Goal: Transaction & Acquisition: Purchase product/service

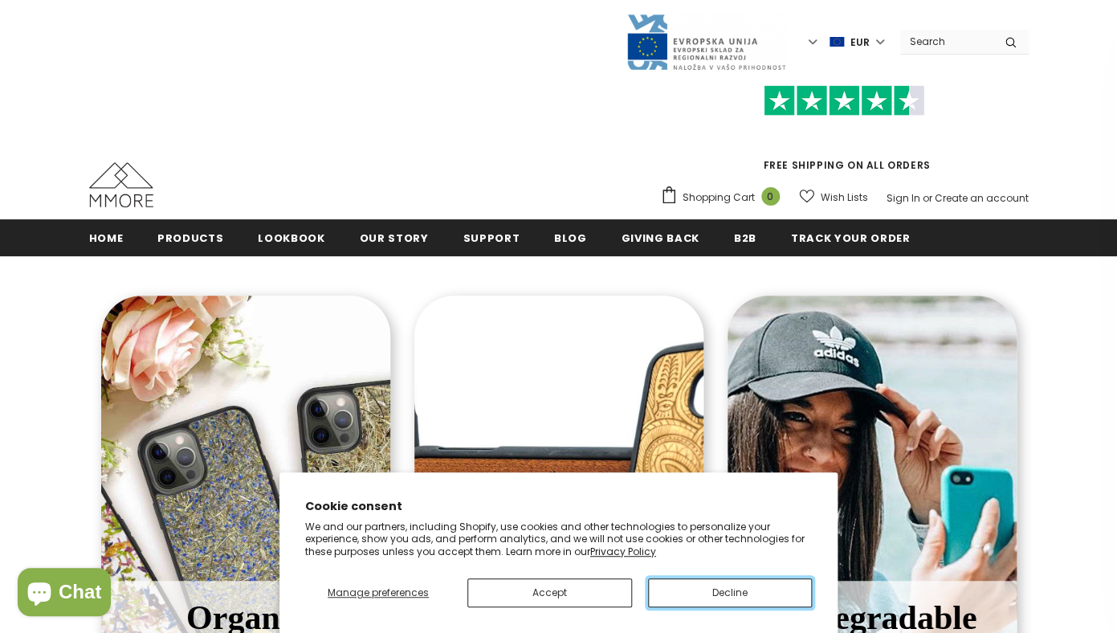
click at [692, 587] on button "Decline" at bounding box center [730, 592] width 164 height 29
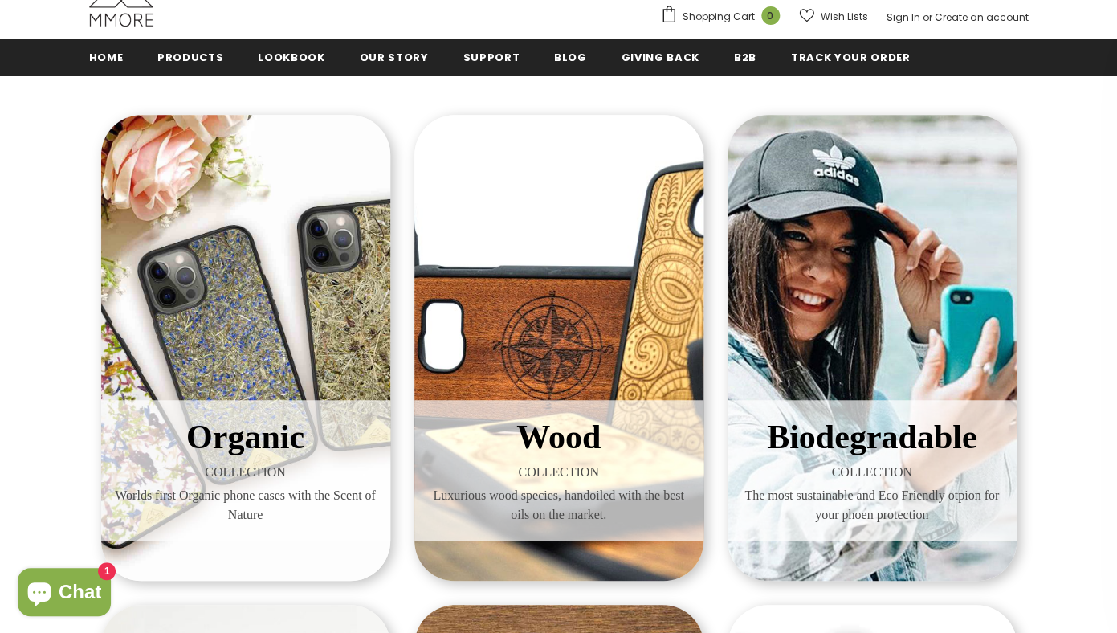
scroll to position [182, 0]
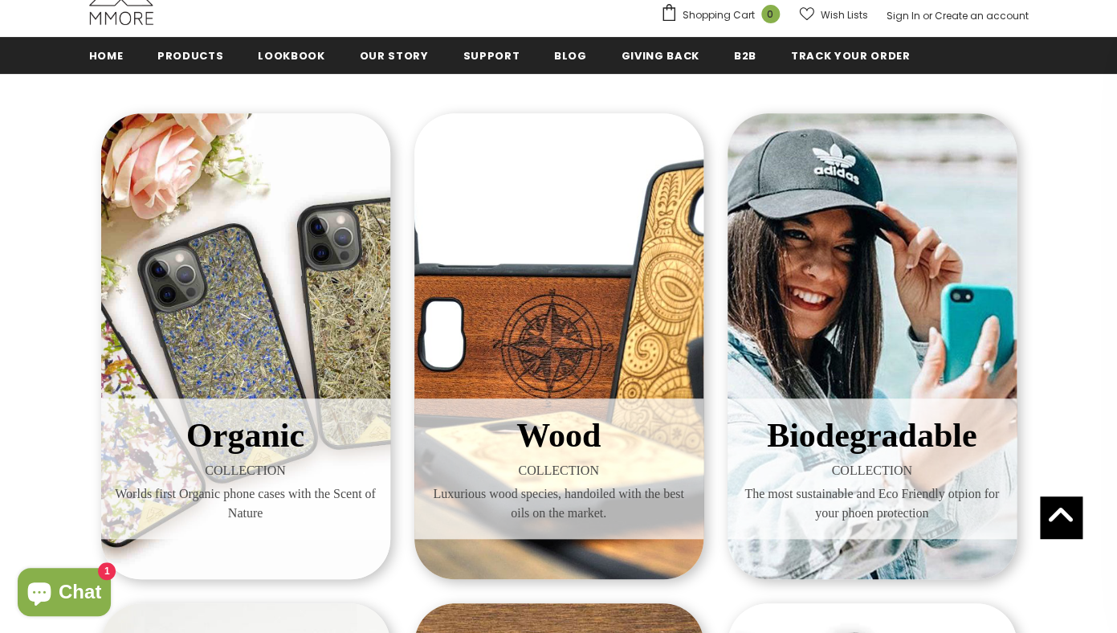
click at [296, 330] on div "Organic COLLECTION Worlds first Organic phone cases with the Scent of Nature" at bounding box center [245, 346] width 289 height 466
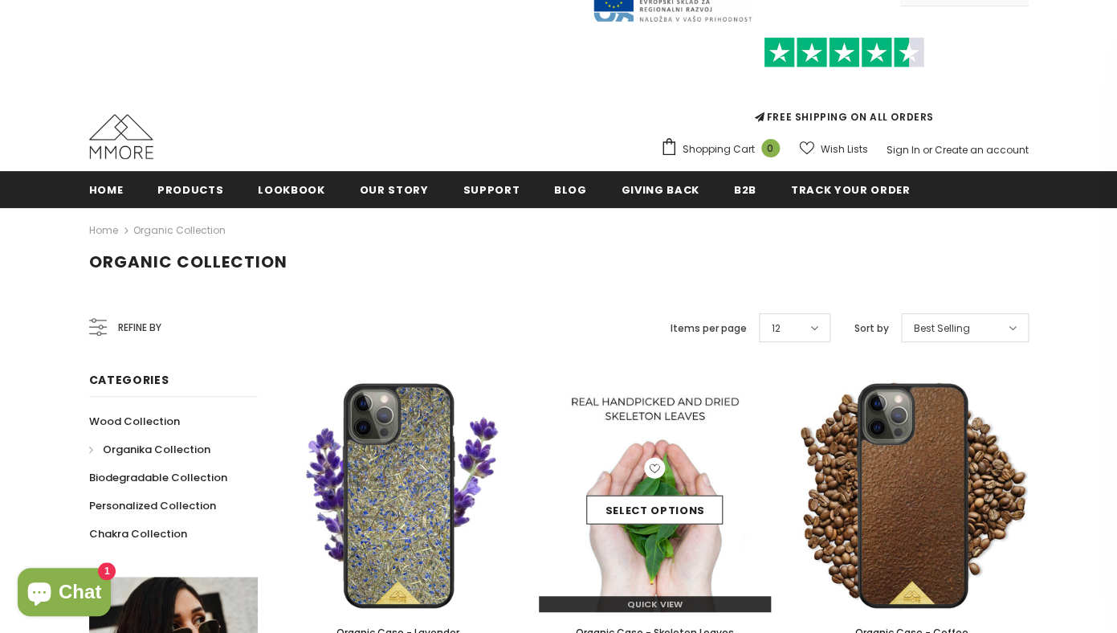
scroll to position [47, 0]
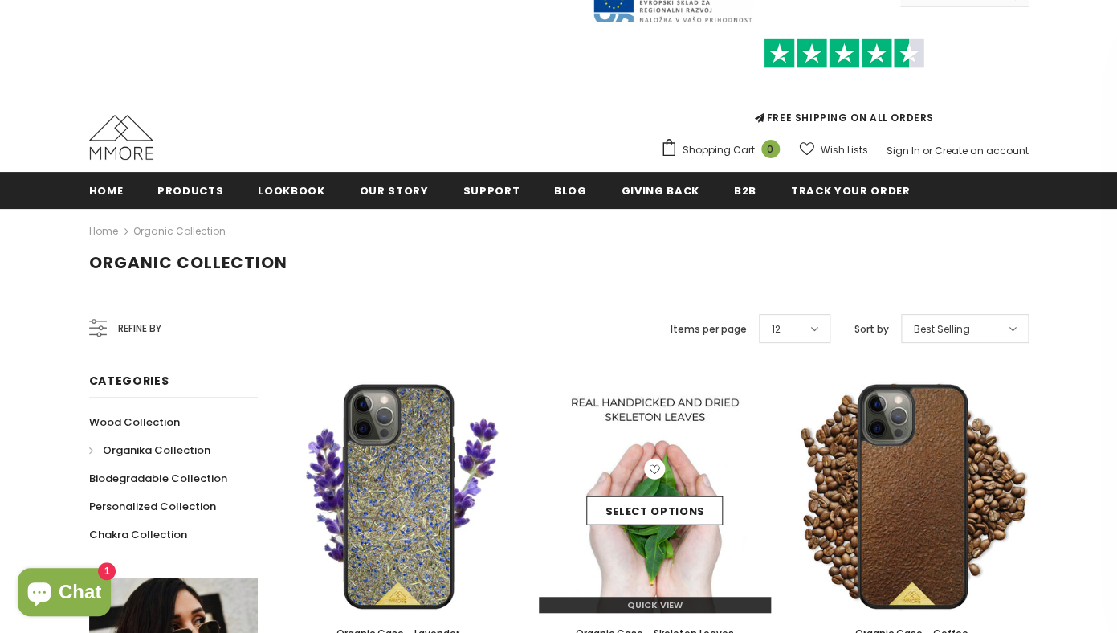
click at [700, 391] on img at bounding box center [655, 496] width 233 height 233
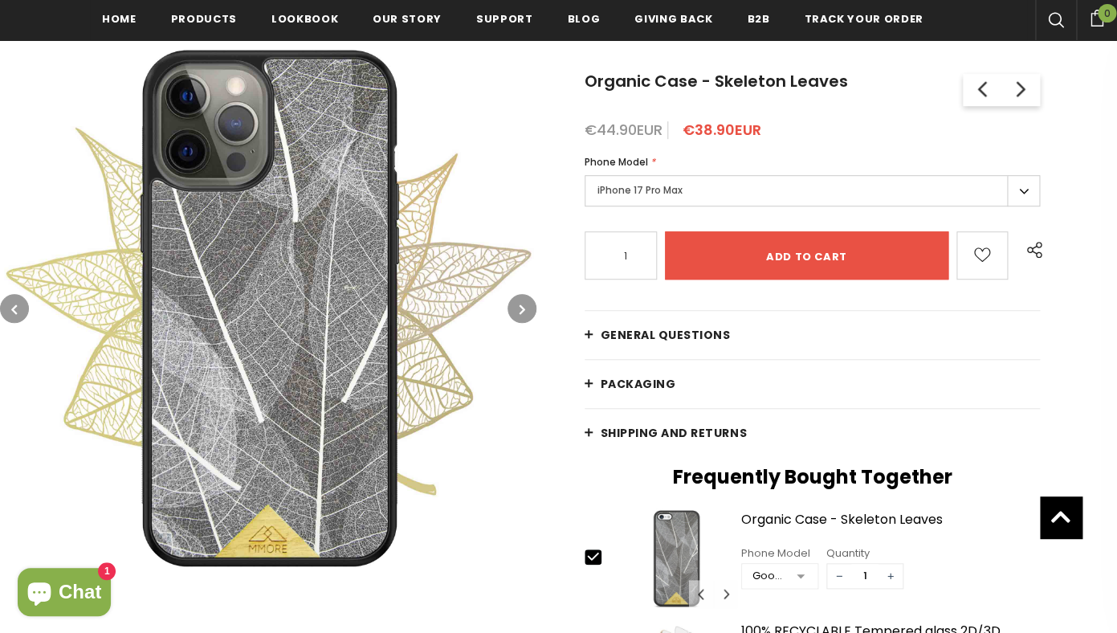
scroll to position [259, 0]
click at [1019, 189] on label "iPhone 17 Pro Max" at bounding box center [812, 190] width 456 height 31
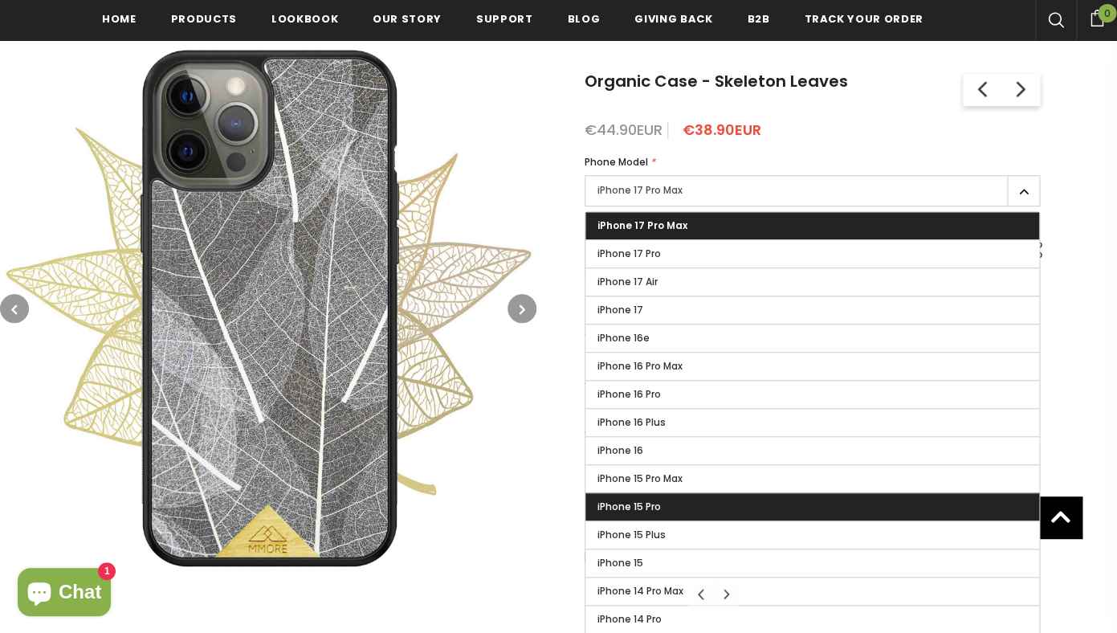
click at [711, 503] on label "iPhone 15 Pro" at bounding box center [812, 506] width 454 height 27
click at [0, 0] on input "iPhone 15 Pro" at bounding box center [0, 0] width 0 height 0
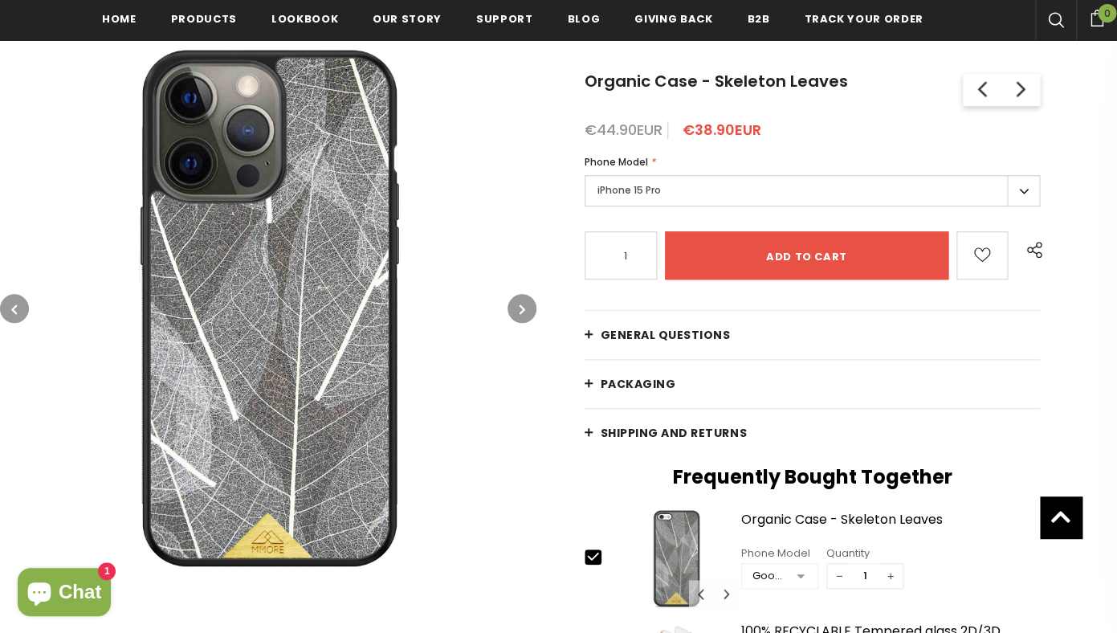
click at [527, 304] on button "button" at bounding box center [521, 308] width 29 height 29
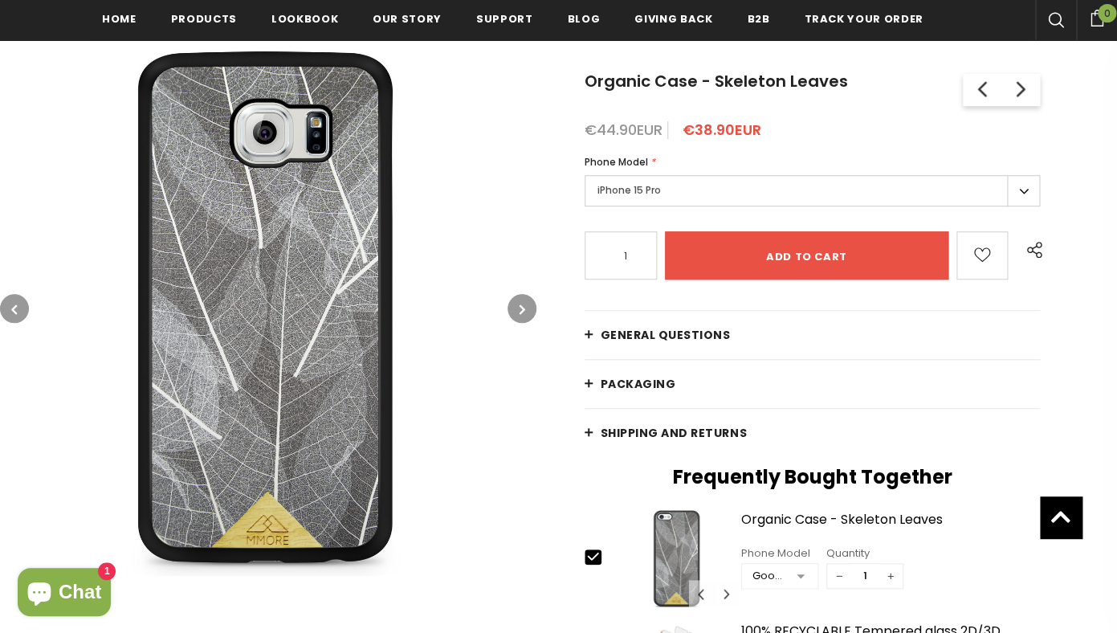
click at [527, 304] on button "button" at bounding box center [521, 308] width 29 height 29
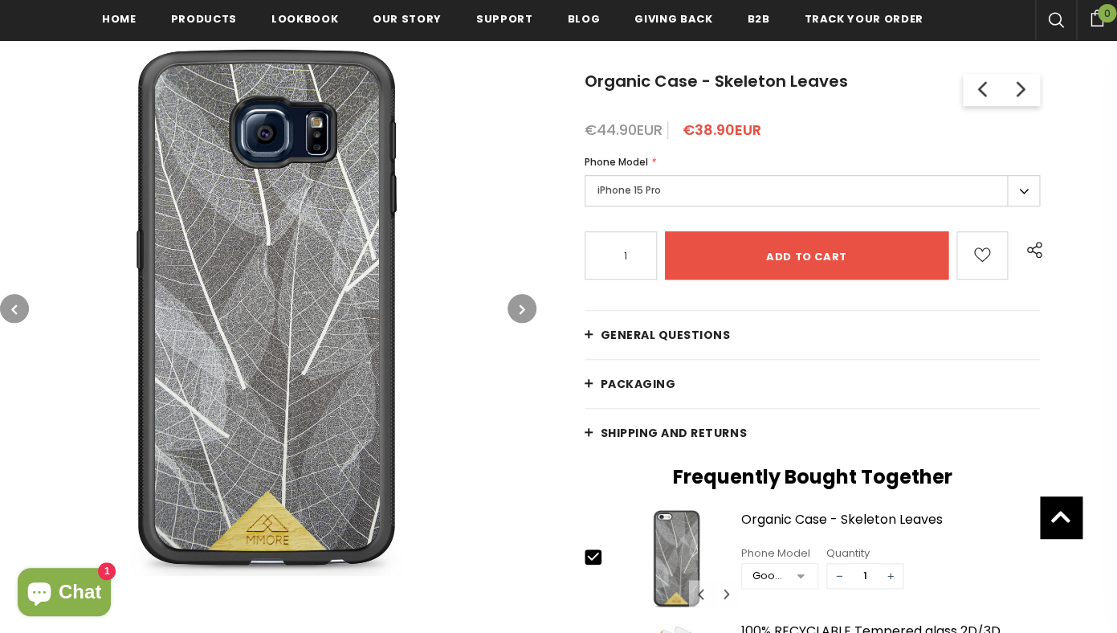
click at [527, 304] on button "button" at bounding box center [521, 308] width 29 height 29
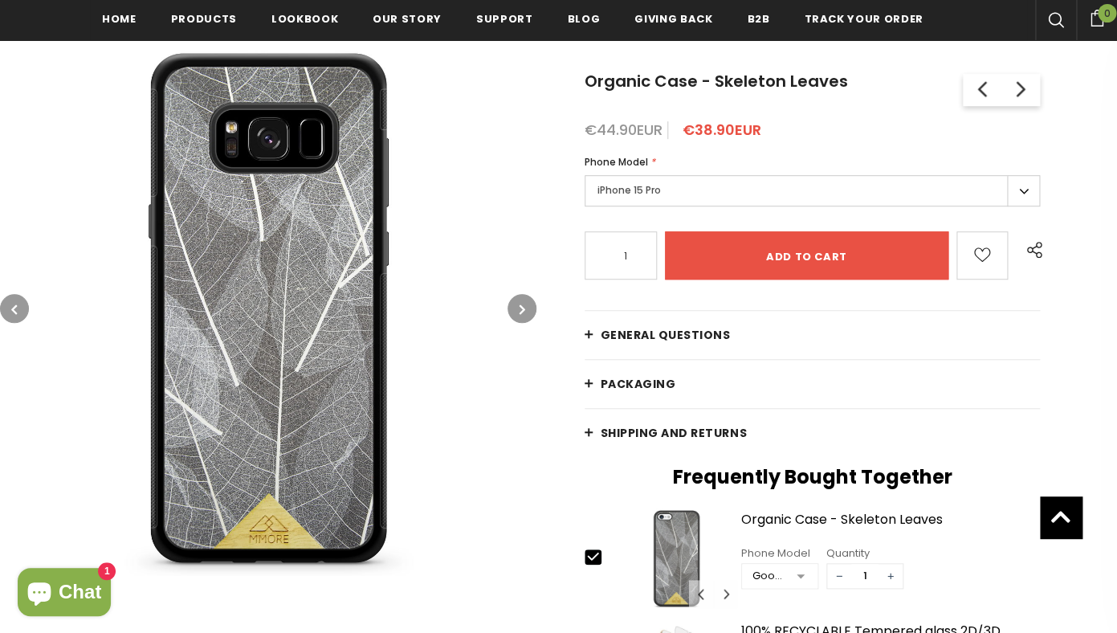
click at [527, 304] on button "button" at bounding box center [521, 308] width 29 height 29
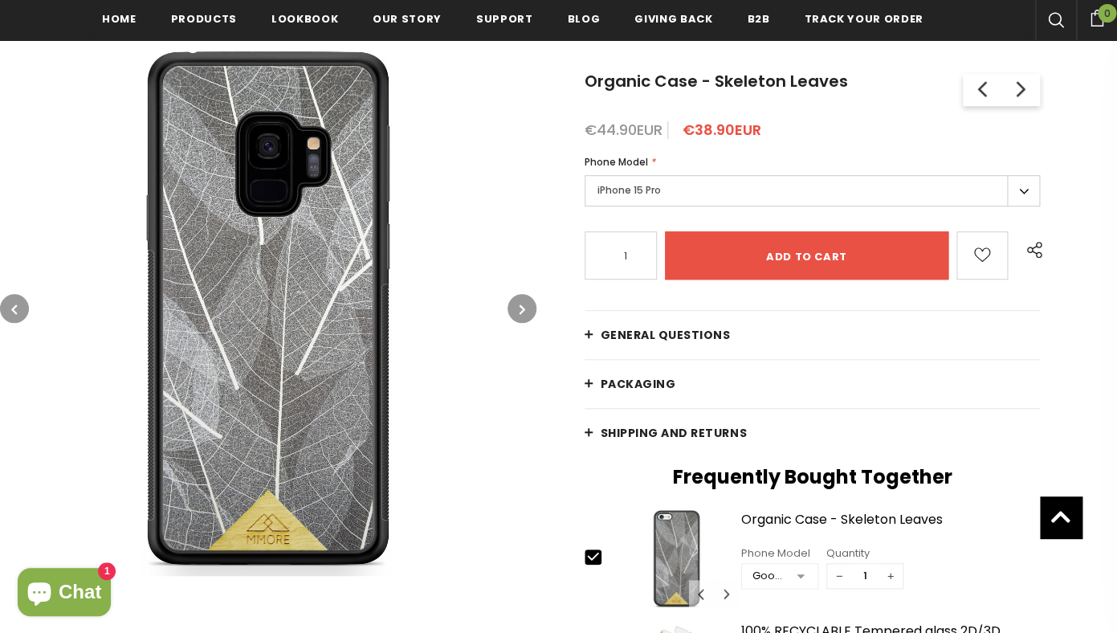
click at [527, 304] on button "button" at bounding box center [521, 308] width 29 height 29
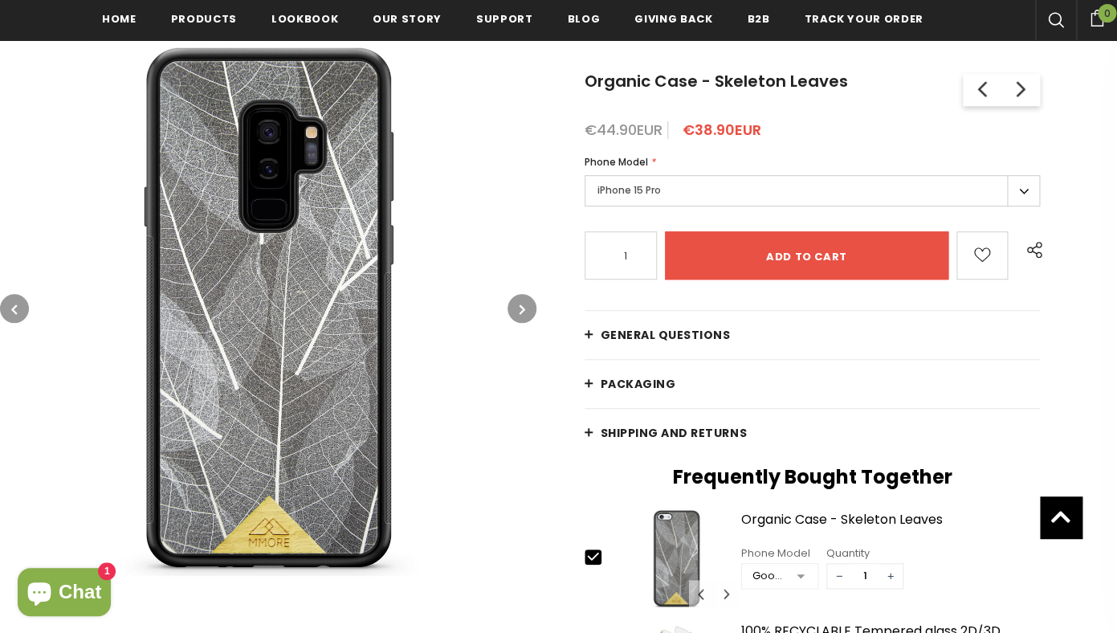
click at [527, 304] on button "button" at bounding box center [521, 308] width 29 height 29
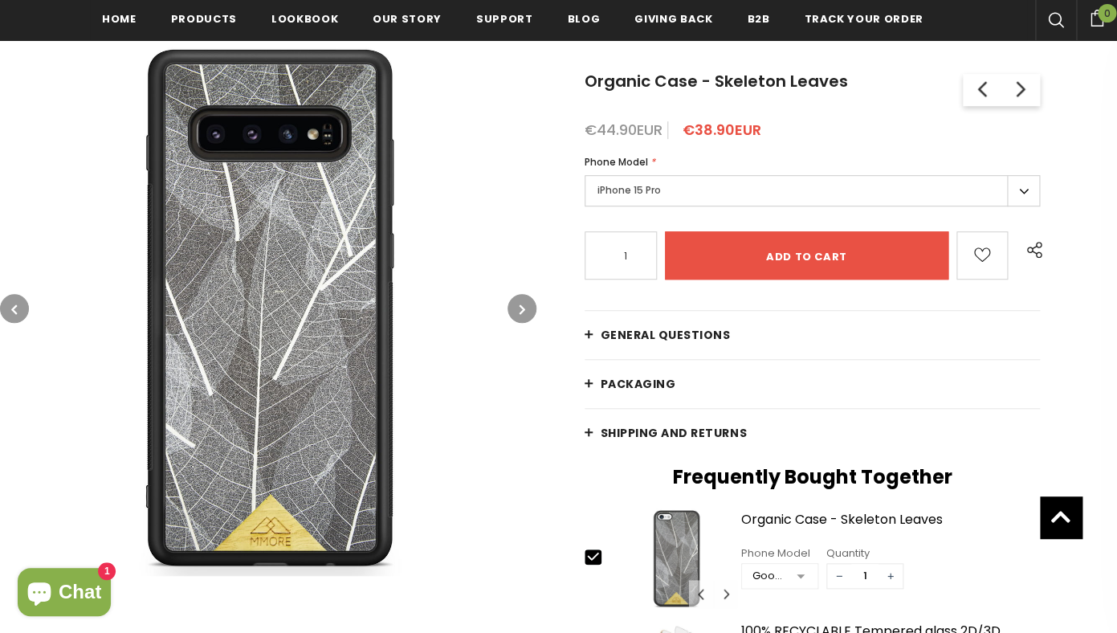
click at [527, 305] on button "button" at bounding box center [521, 308] width 29 height 29
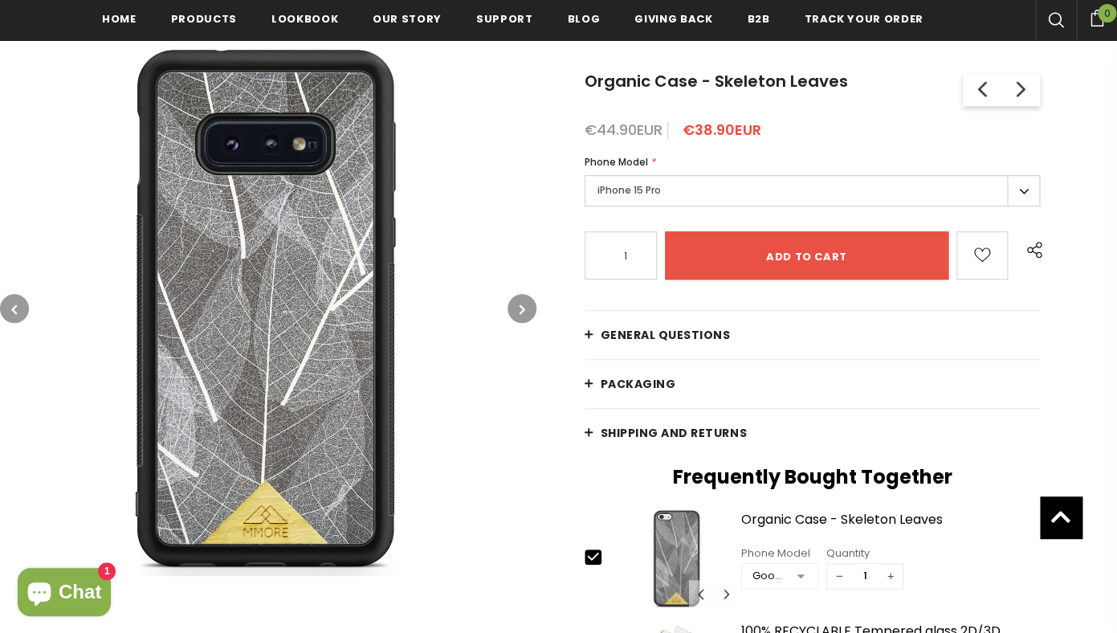
click at [527, 305] on button "button" at bounding box center [521, 308] width 29 height 29
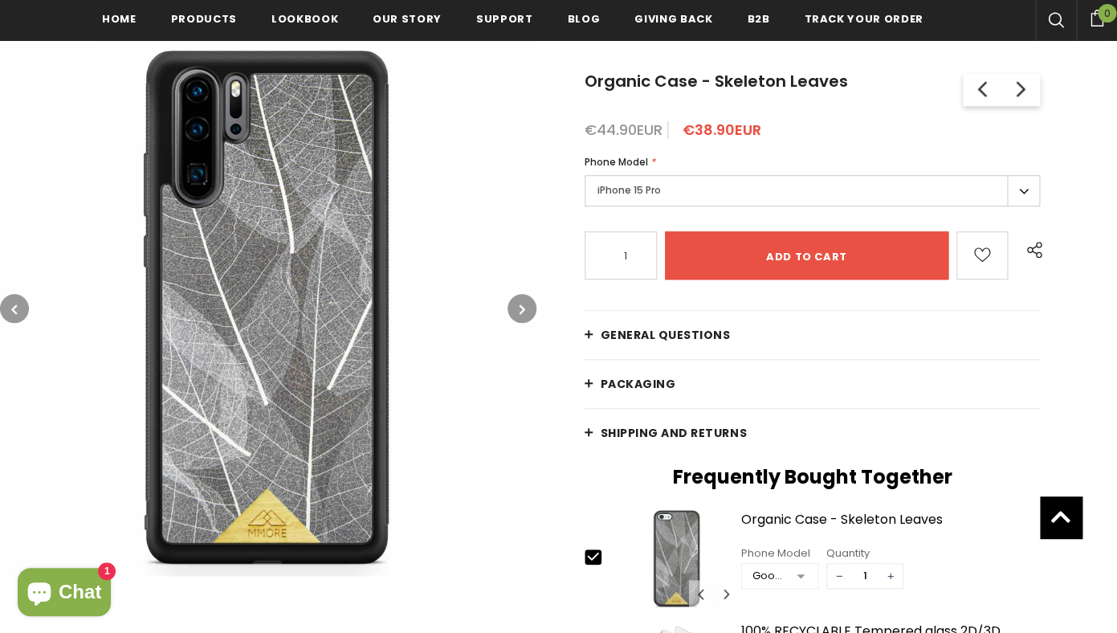
click at [527, 305] on button "button" at bounding box center [521, 308] width 29 height 29
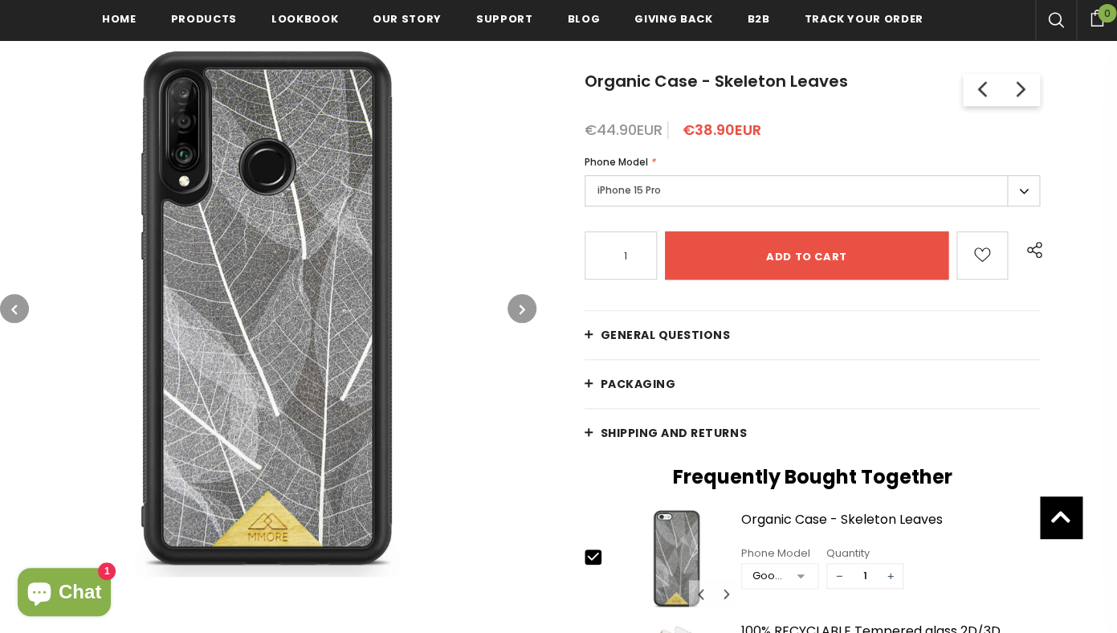
click at [527, 306] on button "button" at bounding box center [521, 308] width 29 height 29
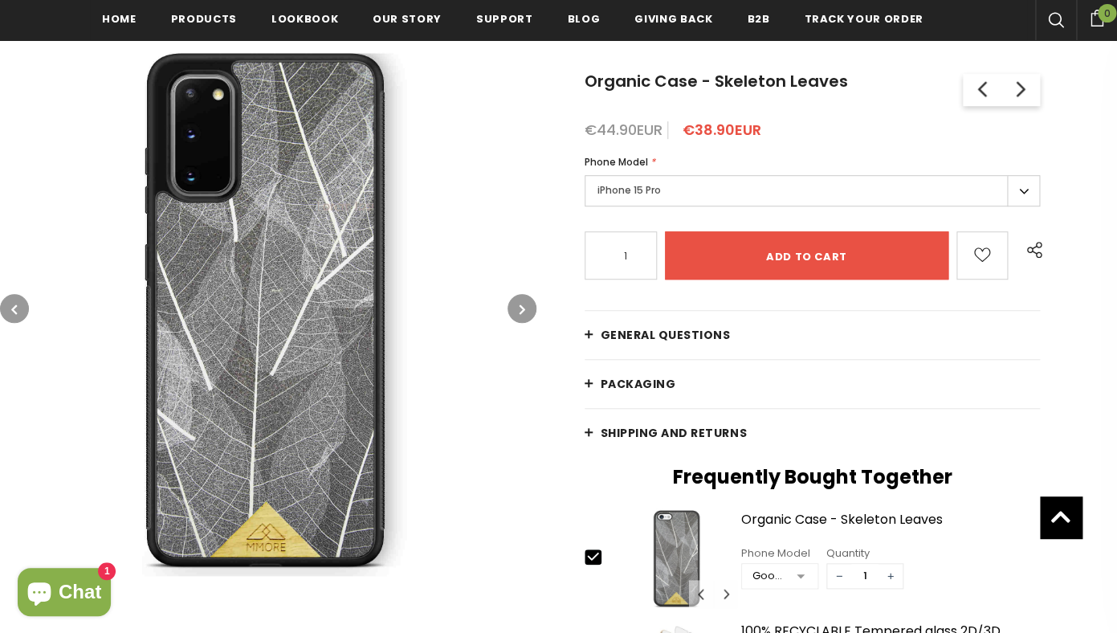
click at [527, 306] on button "button" at bounding box center [521, 308] width 29 height 29
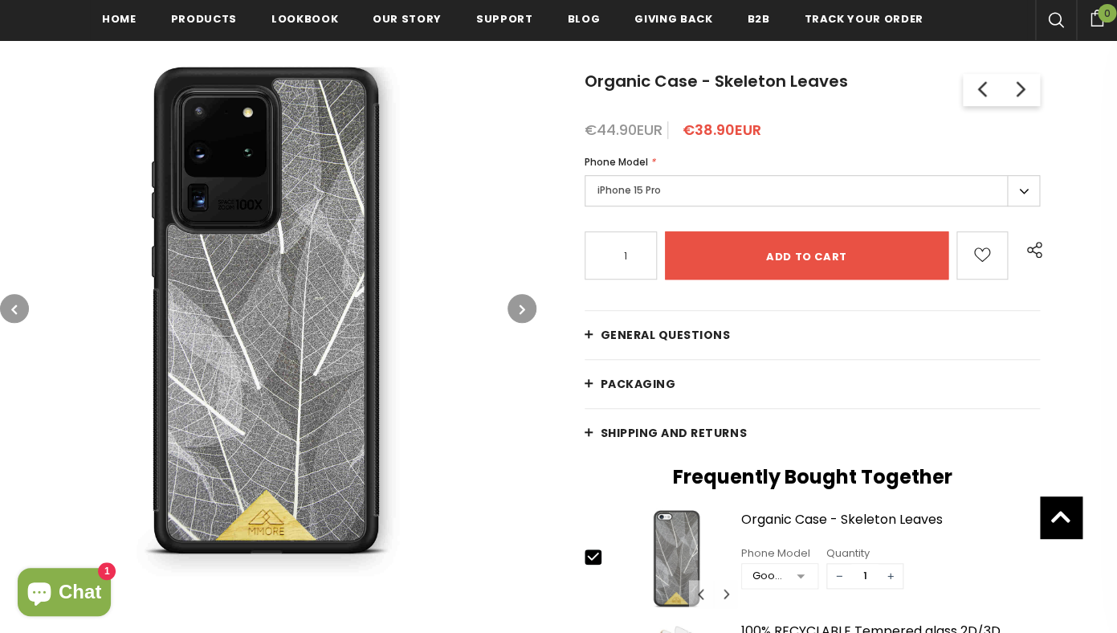
click at [527, 306] on button "button" at bounding box center [521, 308] width 29 height 29
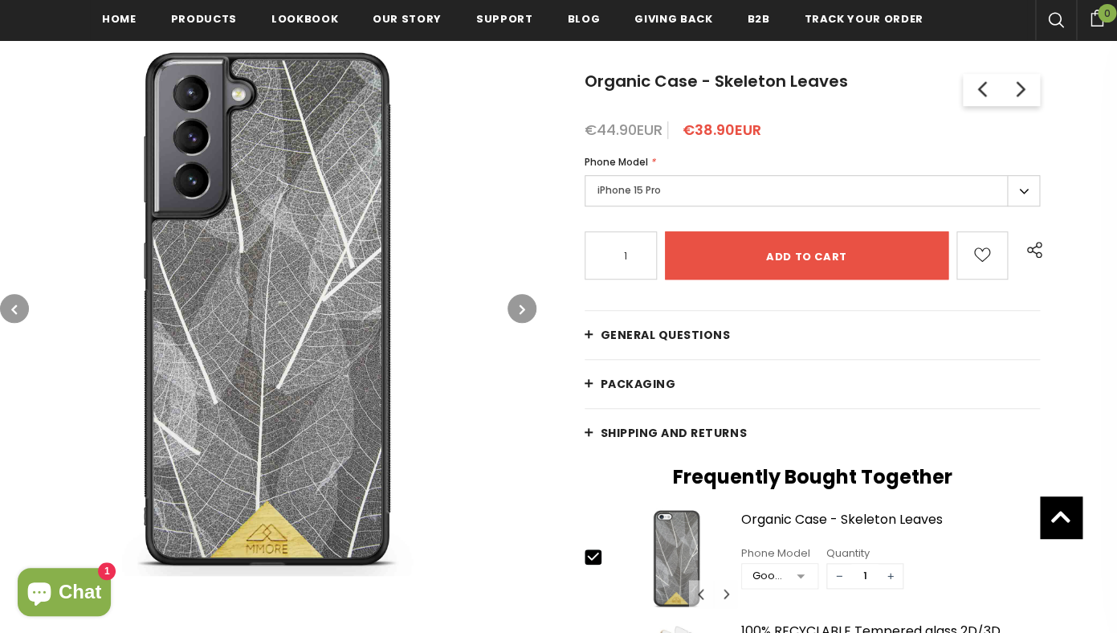
click at [527, 306] on button "button" at bounding box center [521, 308] width 29 height 29
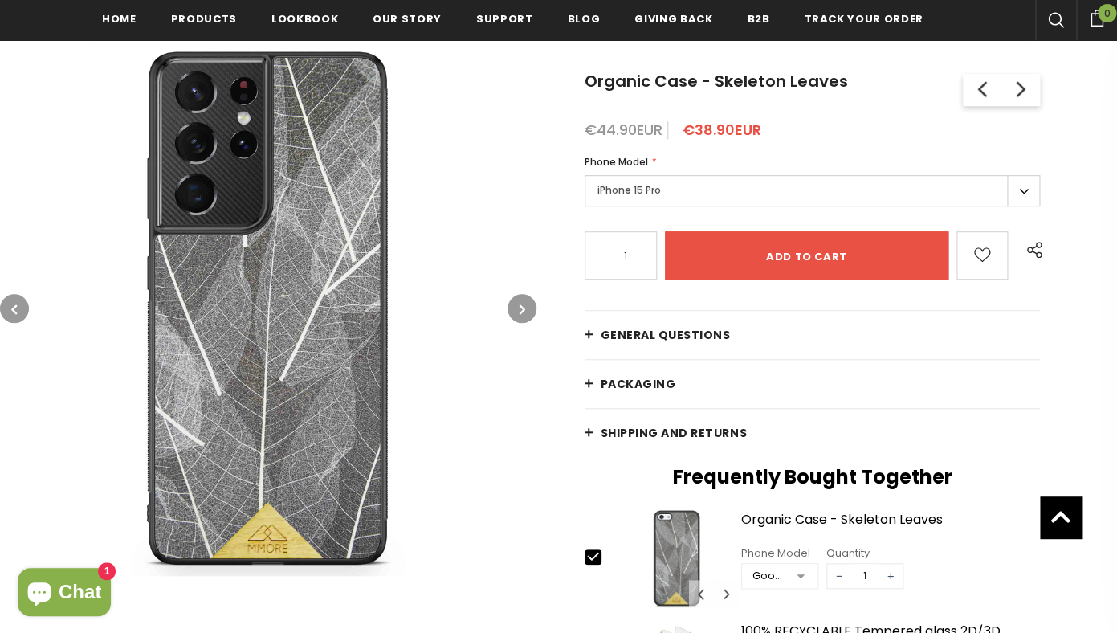
click at [527, 307] on button "button" at bounding box center [521, 308] width 29 height 29
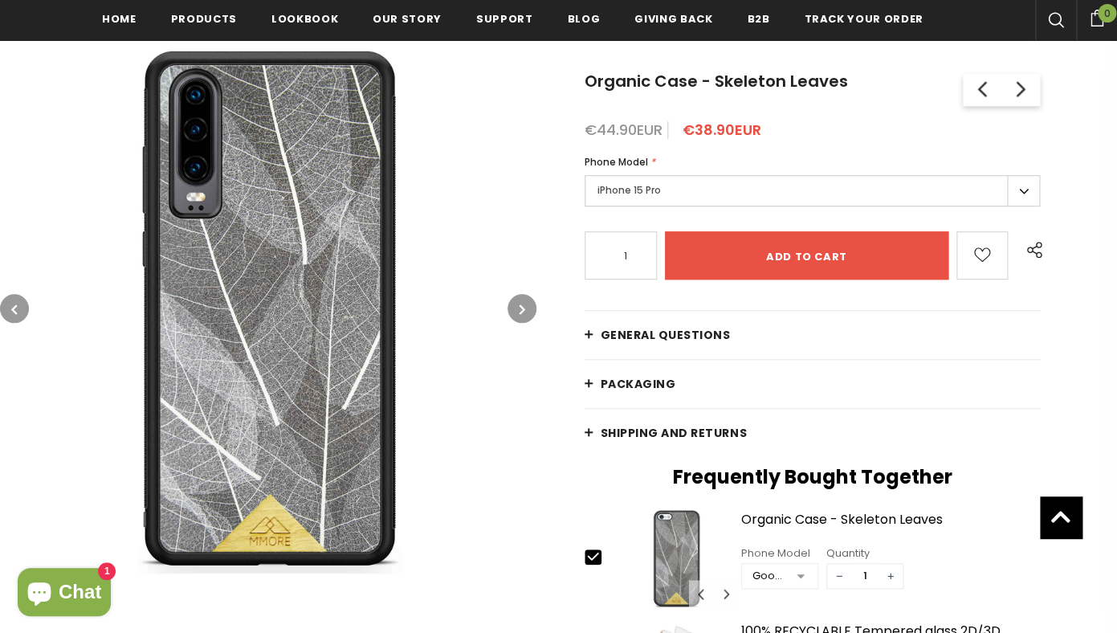
click at [527, 307] on button "button" at bounding box center [521, 308] width 29 height 29
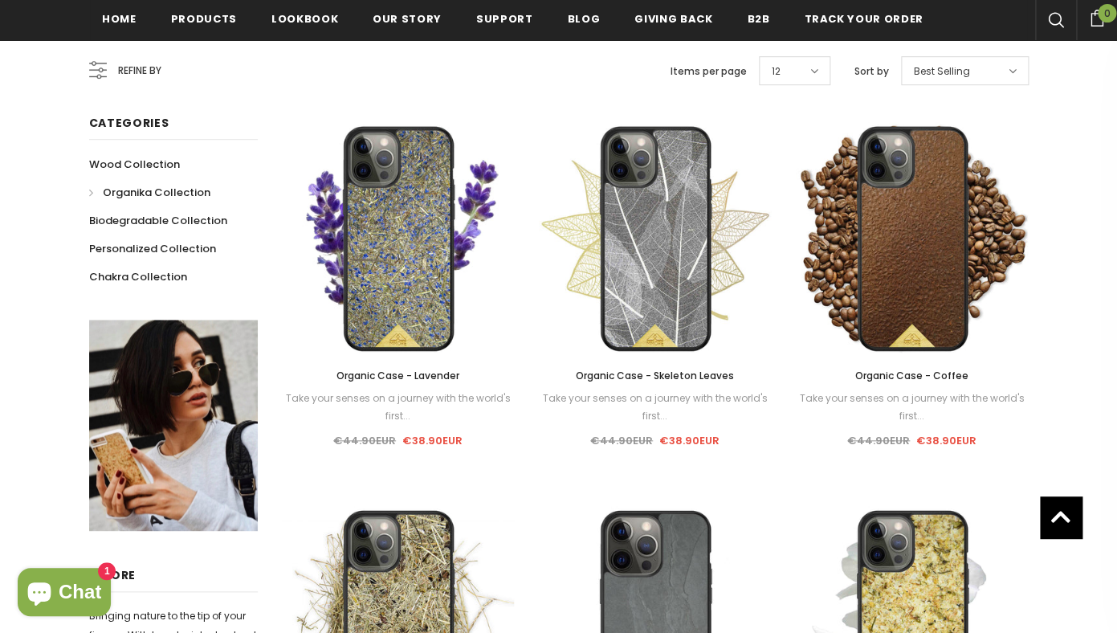
scroll to position [305, 0]
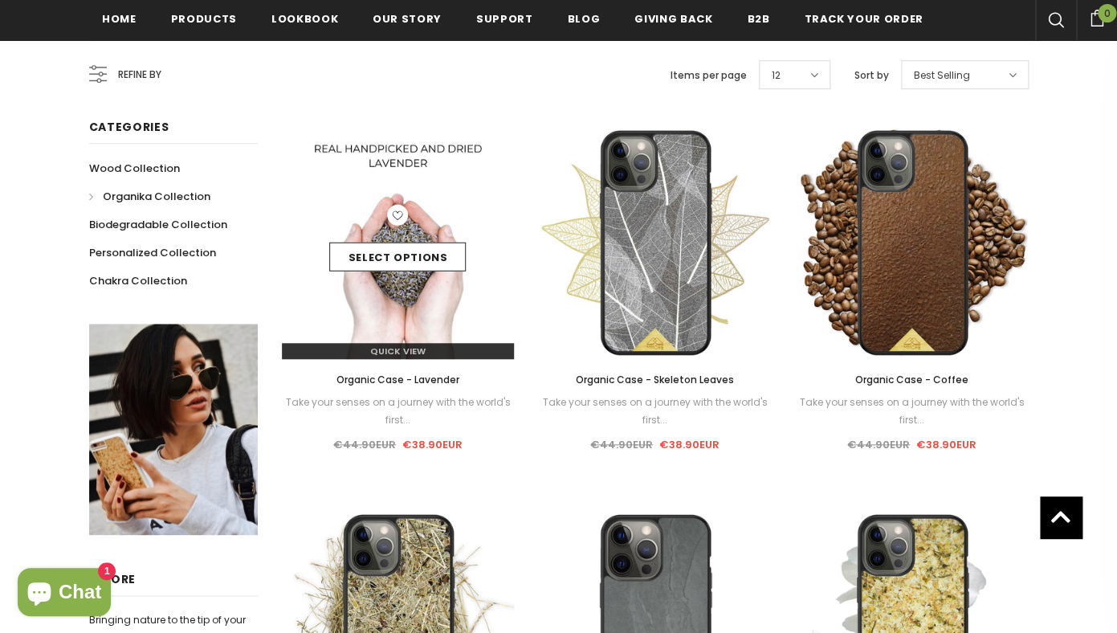
click at [453, 191] on img at bounding box center [398, 242] width 233 height 233
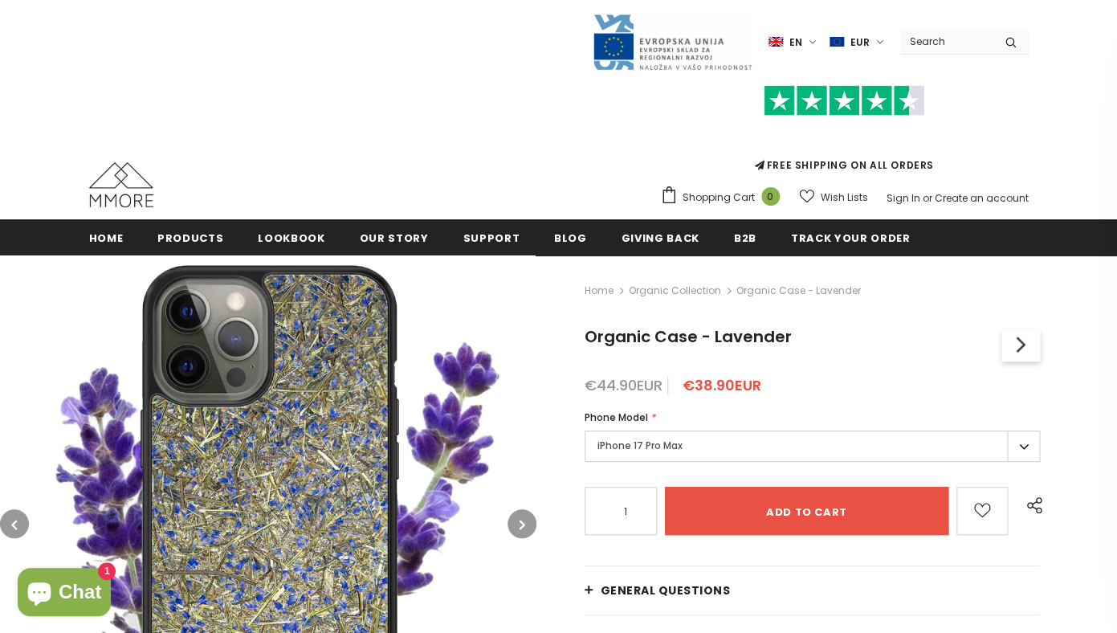
click at [1021, 438] on label "iPhone 17 Pro Max" at bounding box center [812, 445] width 456 height 31
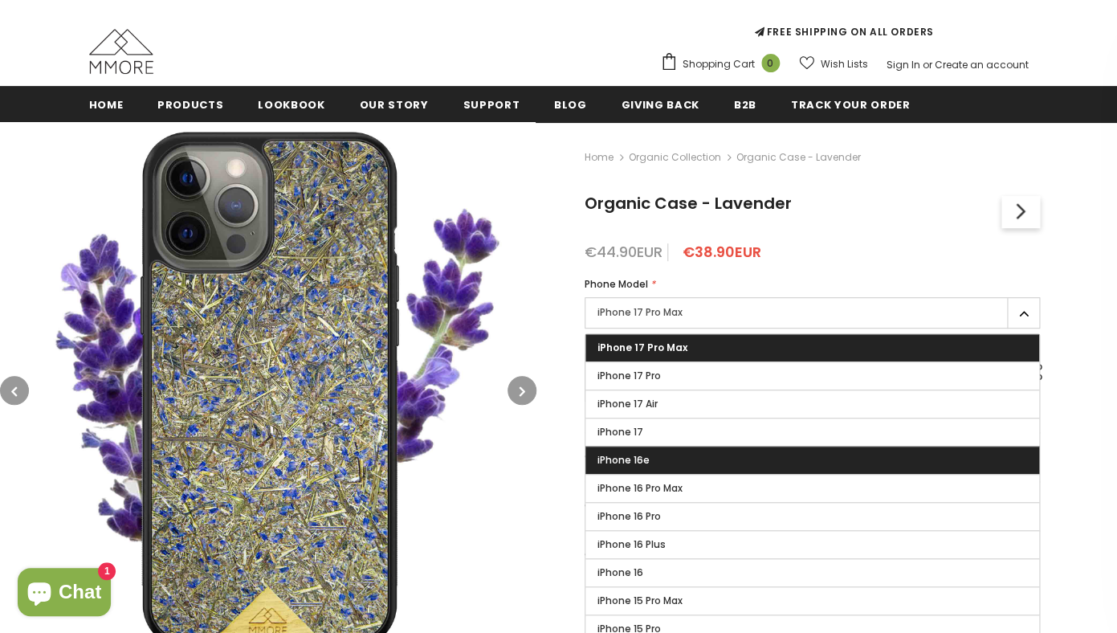
scroll to position [146, 0]
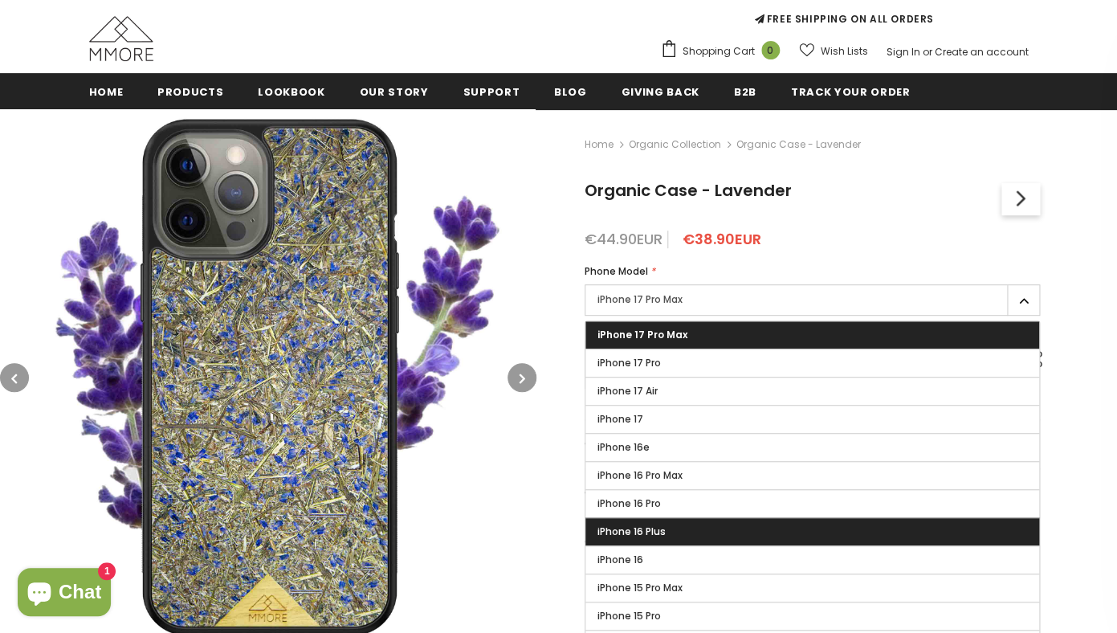
click at [804, 518] on li "iPhone 16 Plus" at bounding box center [812, 531] width 454 height 28
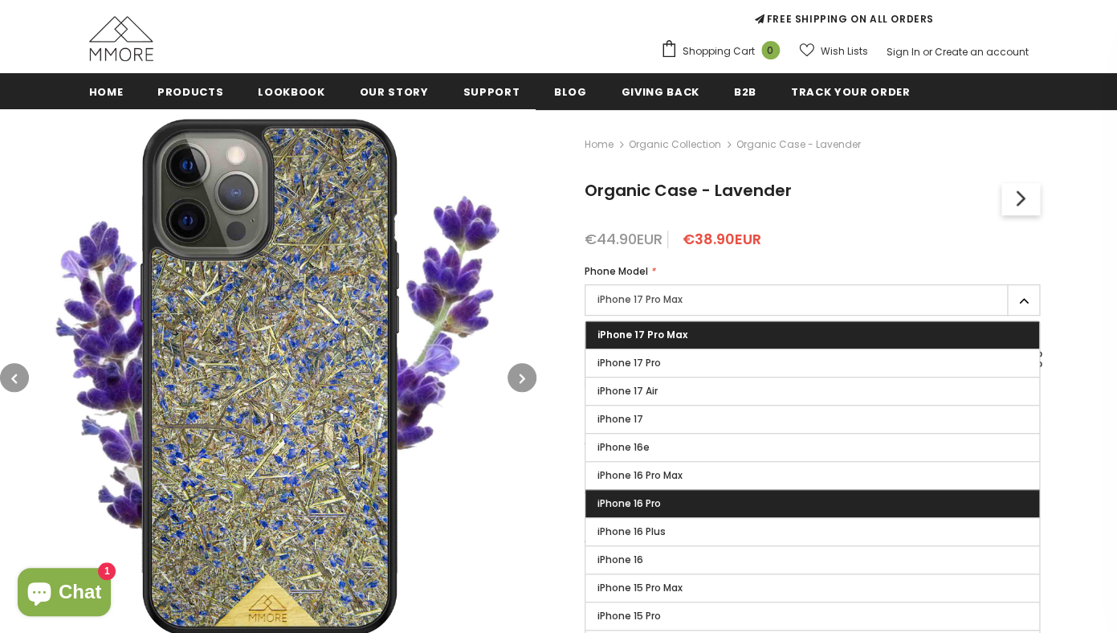
click at [801, 507] on label "iPhone 16 Pro" at bounding box center [812, 503] width 454 height 27
click at [0, 0] on input "iPhone 16 Pro" at bounding box center [0, 0] width 0 height 0
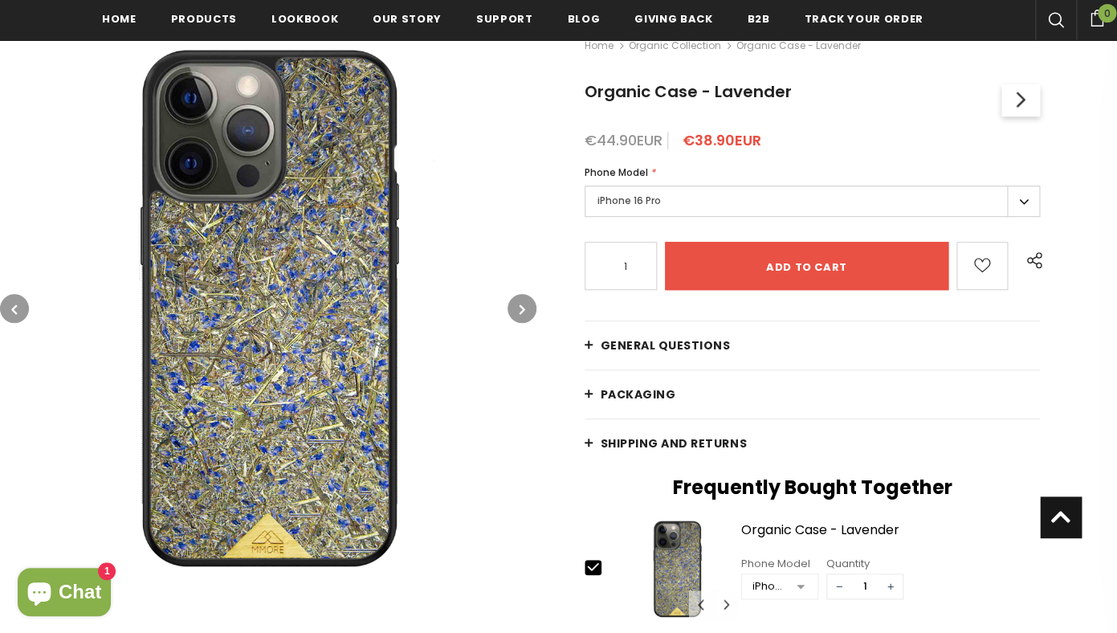
scroll to position [250, 0]
